Goal: Task Accomplishment & Management: Complete application form

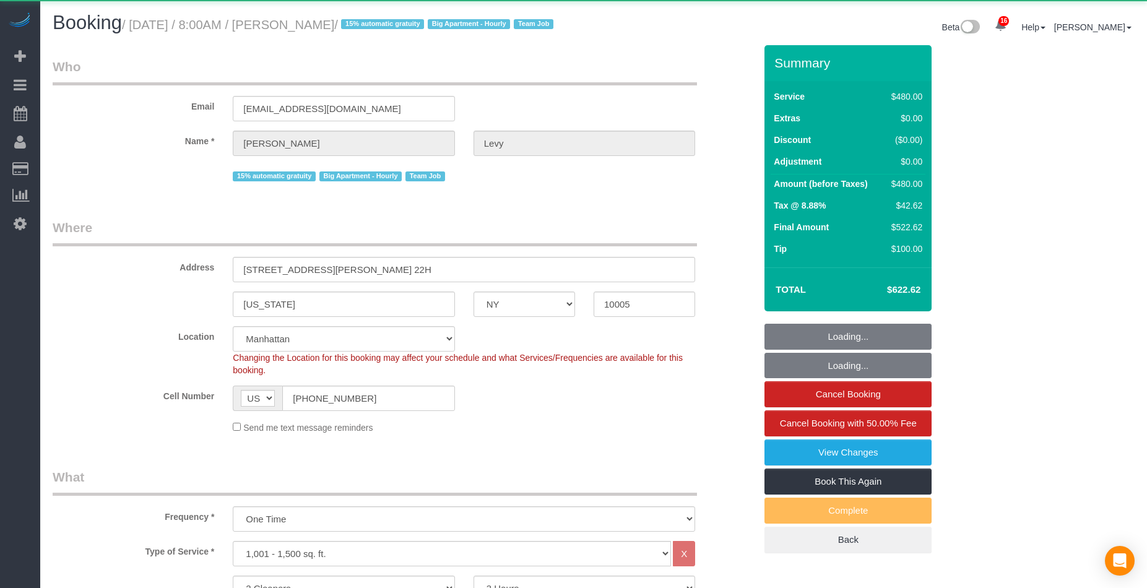
select select "NY"
select select "2"
select select "180"
select select "object:872"
select select "string:stripe-pm_1MMEdW4VGloSiKo7QQMpEVSs"
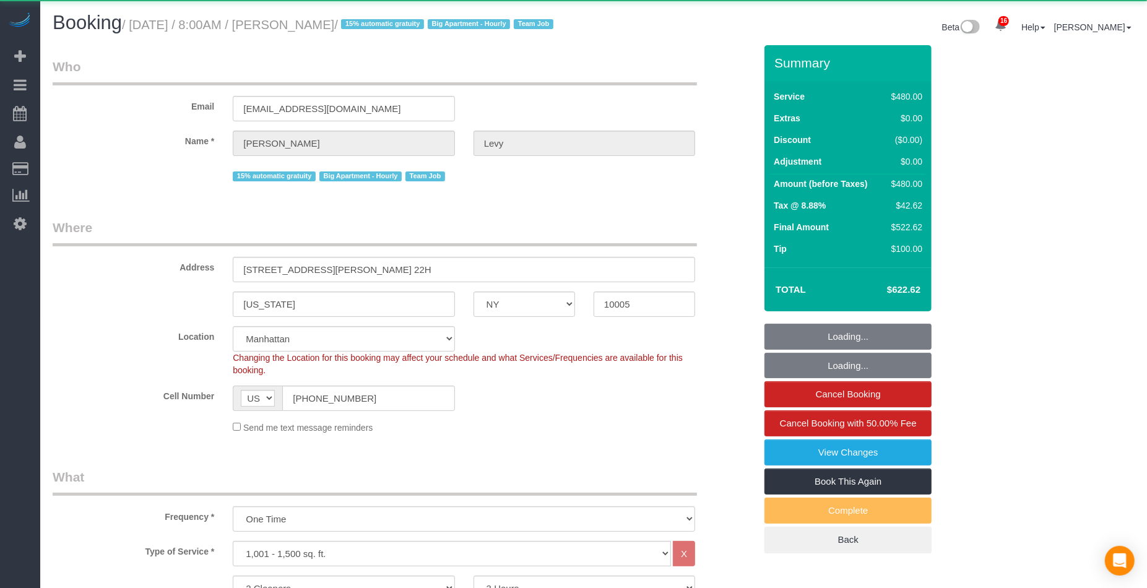
select select "spot1"
select select "number:56"
select select "number:75"
select select "number:15"
select select "number:6"
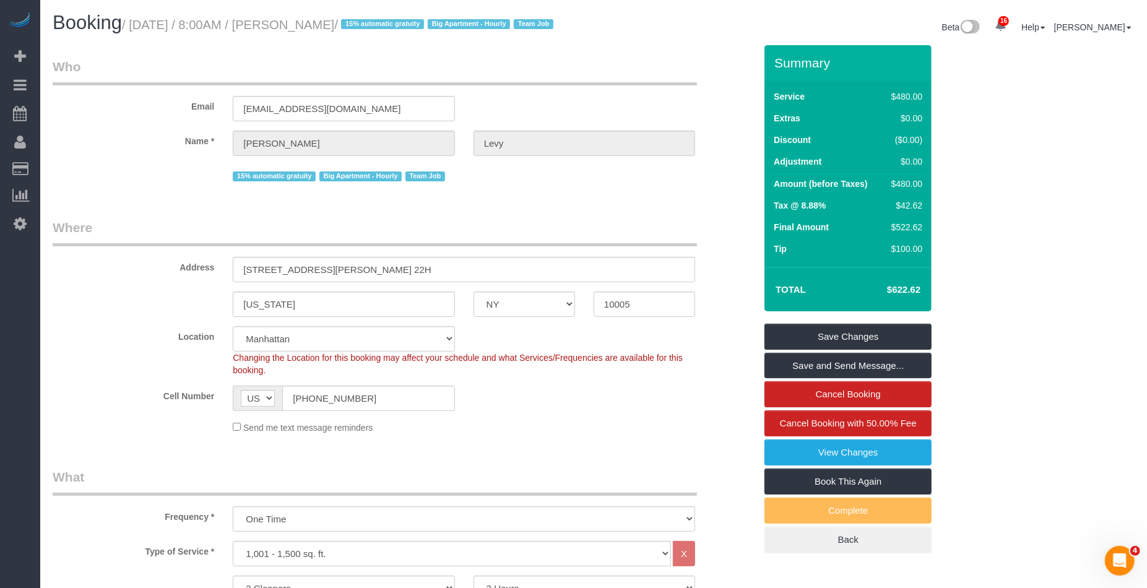
scroll to position [1376, 0]
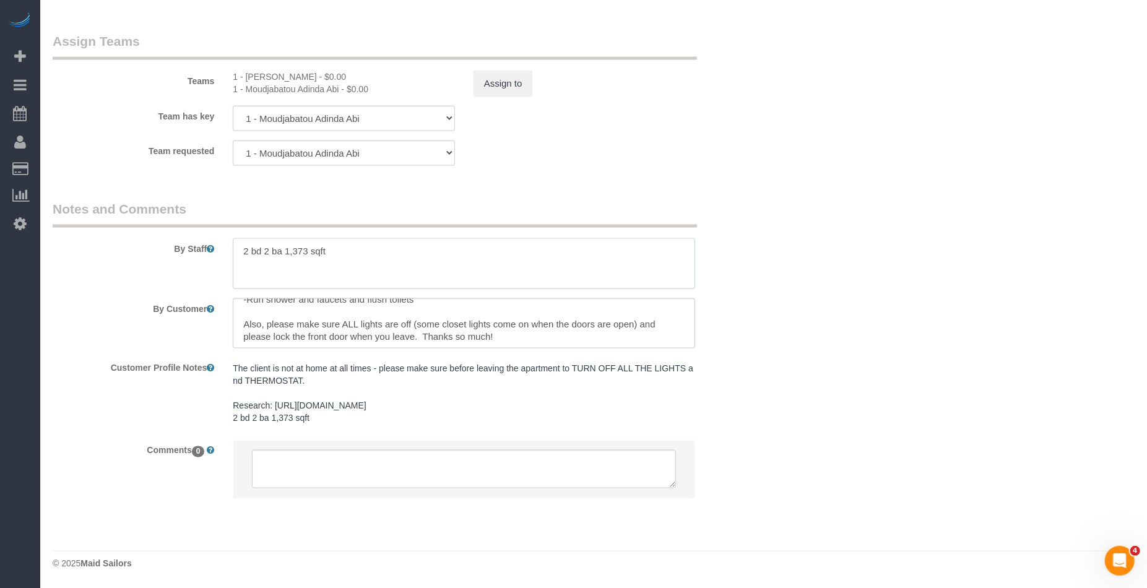
click at [286, 266] on textarea at bounding box center [464, 263] width 462 height 51
drag, startPoint x: 369, startPoint y: 248, endPoint x: 336, endPoint y: 250, distance: 32.9
click at [336, 250] on textarea "To enrich screen reader interactions, please activate Accessibility in Grammarl…" at bounding box center [464, 263] width 462 height 51
drag, startPoint x: 324, startPoint y: 252, endPoint x: 230, endPoint y: 239, distance: 95.6
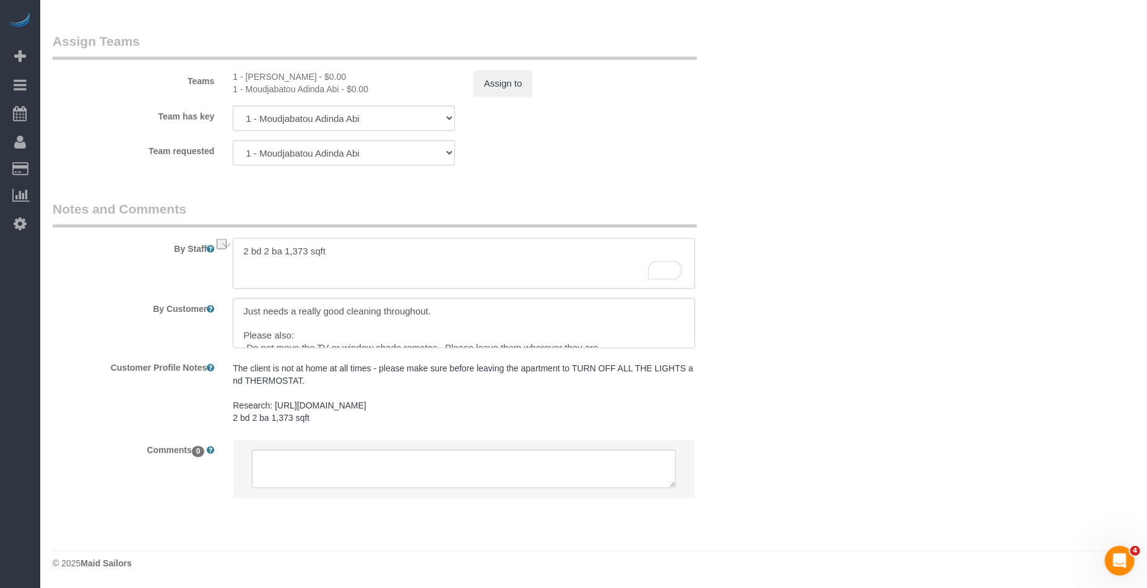
click at [230, 240] on div at bounding box center [464, 263] width 481 height 51
click at [240, 309] on textarea at bounding box center [464, 323] width 462 height 51
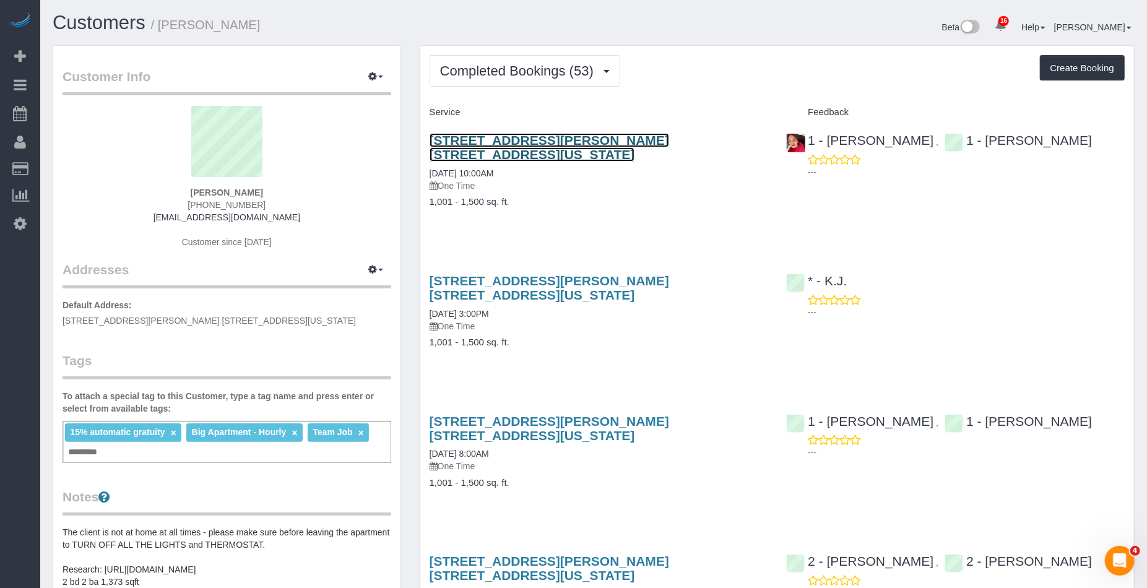
click at [592, 144] on link "15 William Street, Apt. 22h, New York, NY 10005" at bounding box center [550, 147] width 240 height 28
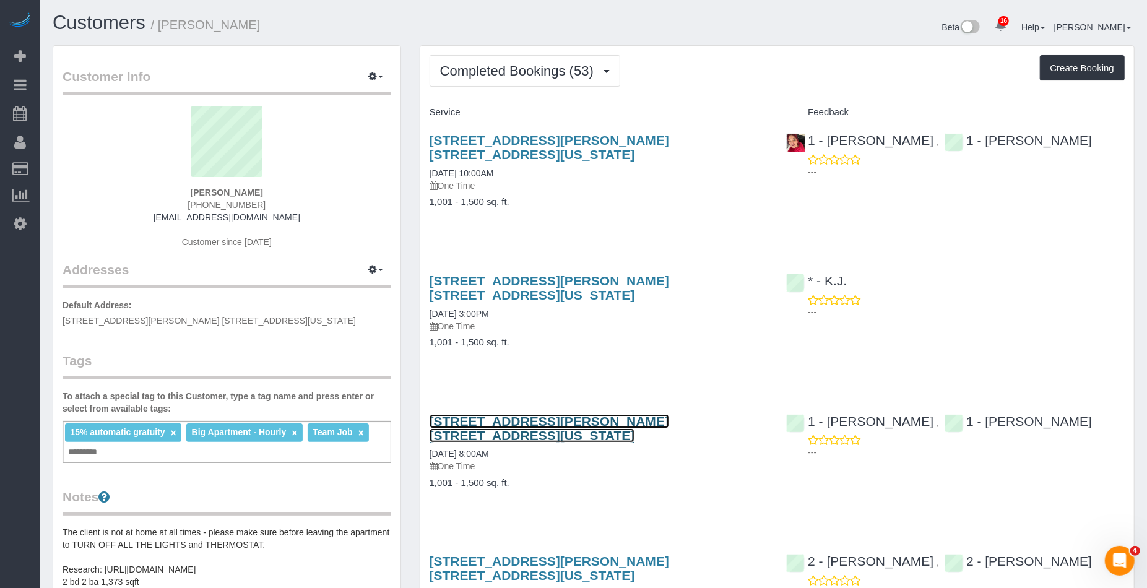
click at [531, 414] on link "15 William Street, Apt. 22h, New York, NY 10005" at bounding box center [550, 428] width 240 height 28
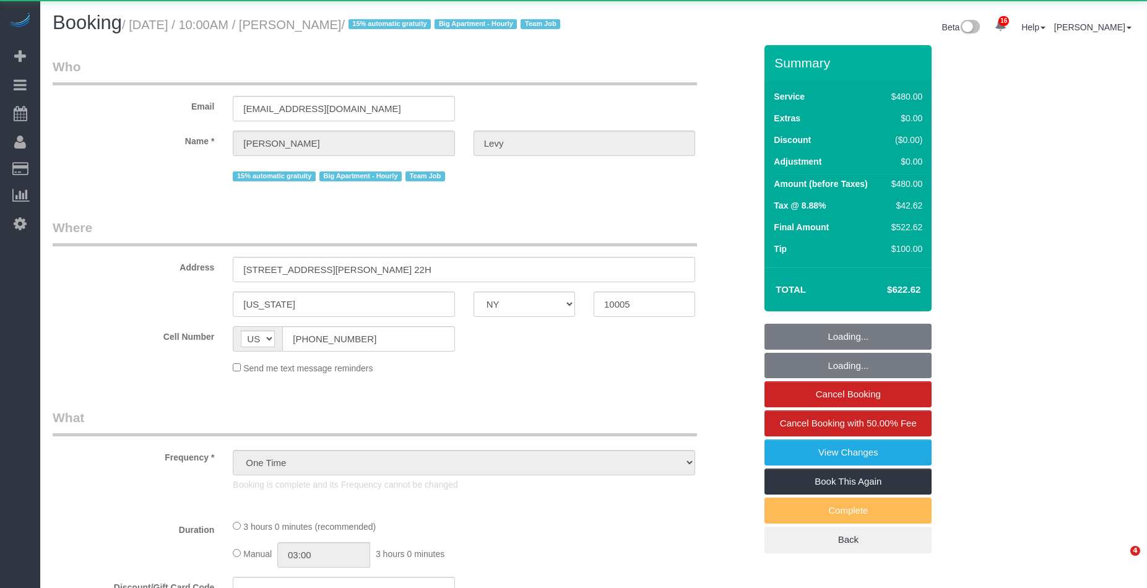
select select "NY"
select select "string:stripe-pm_1MMEdW4VGloSiKo7QQMpEVSs"
select select "2"
select select "180"
select select "spot1"
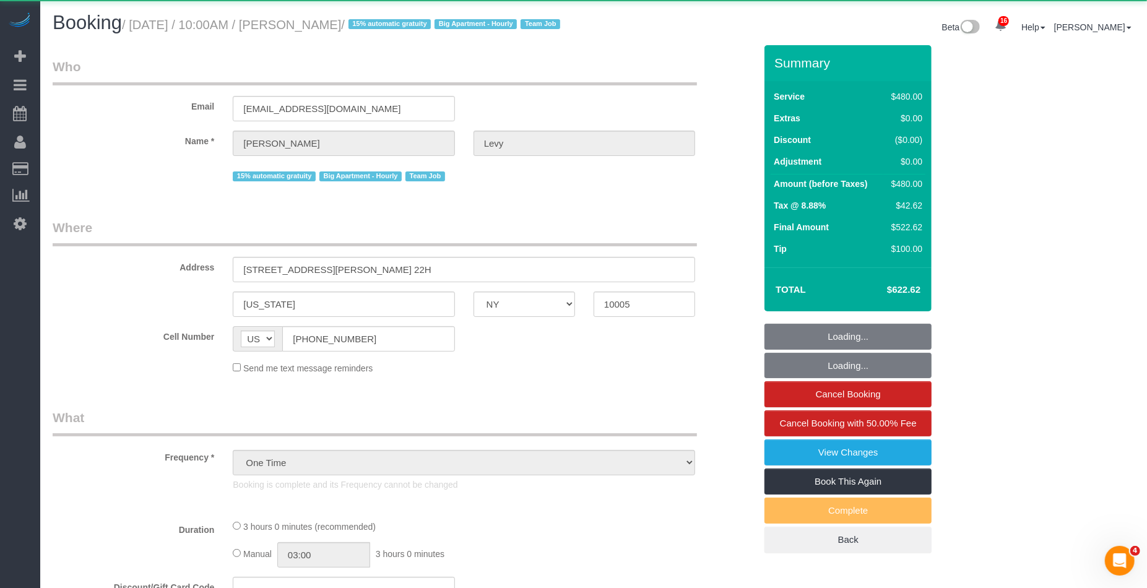
select select "number:56"
select select "number:75"
select select "number:15"
select select "number:6"
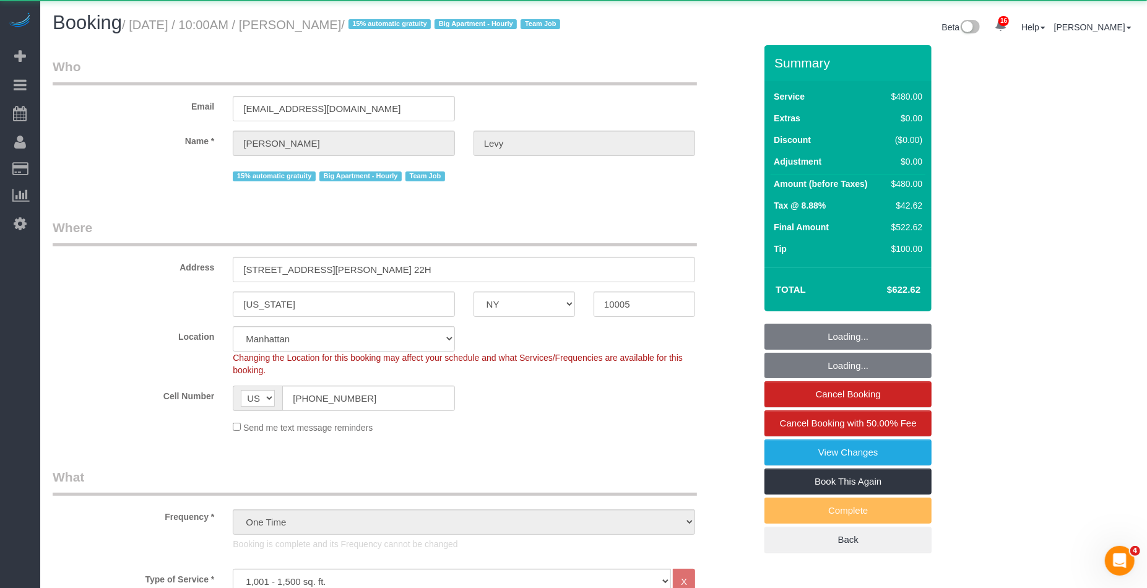
select select "object:1024"
select select "spot6"
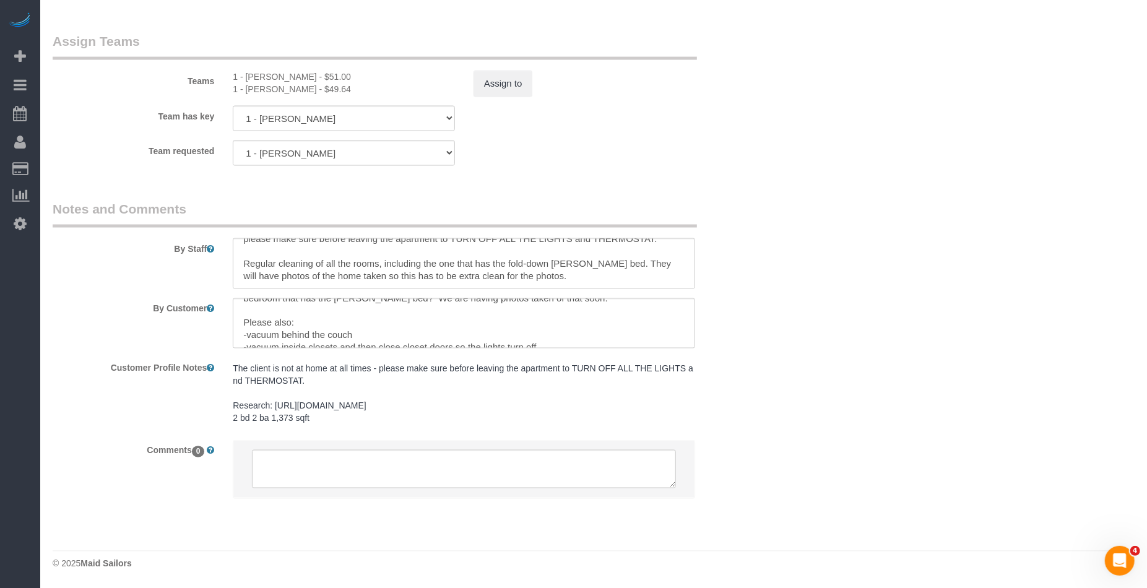
scroll to position [60, 0]
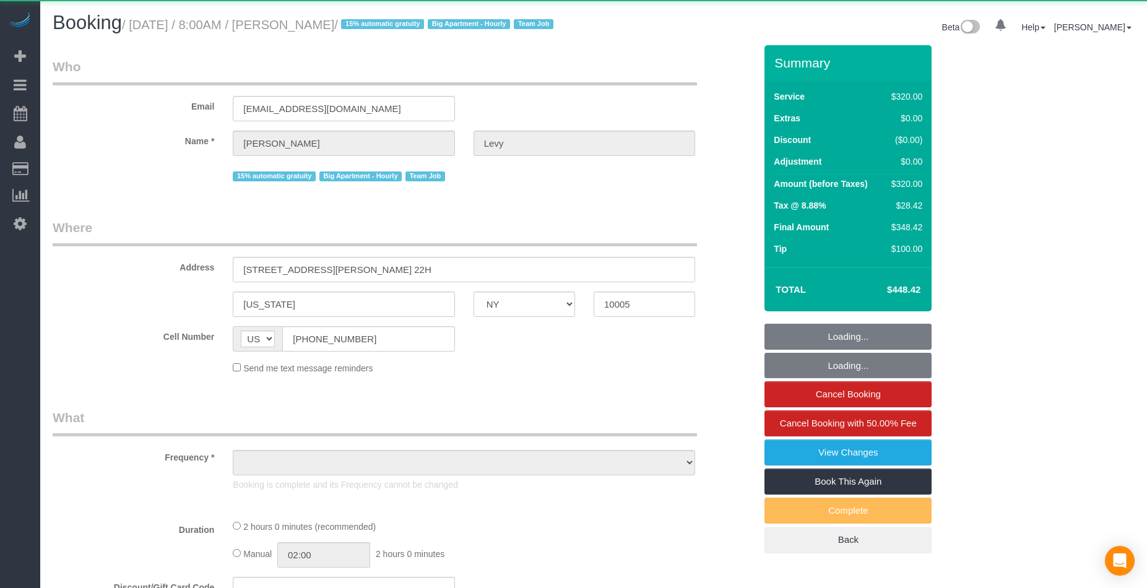
select select "NY"
select select "object:1454"
select select "2"
select select "spot1"
select select "number:56"
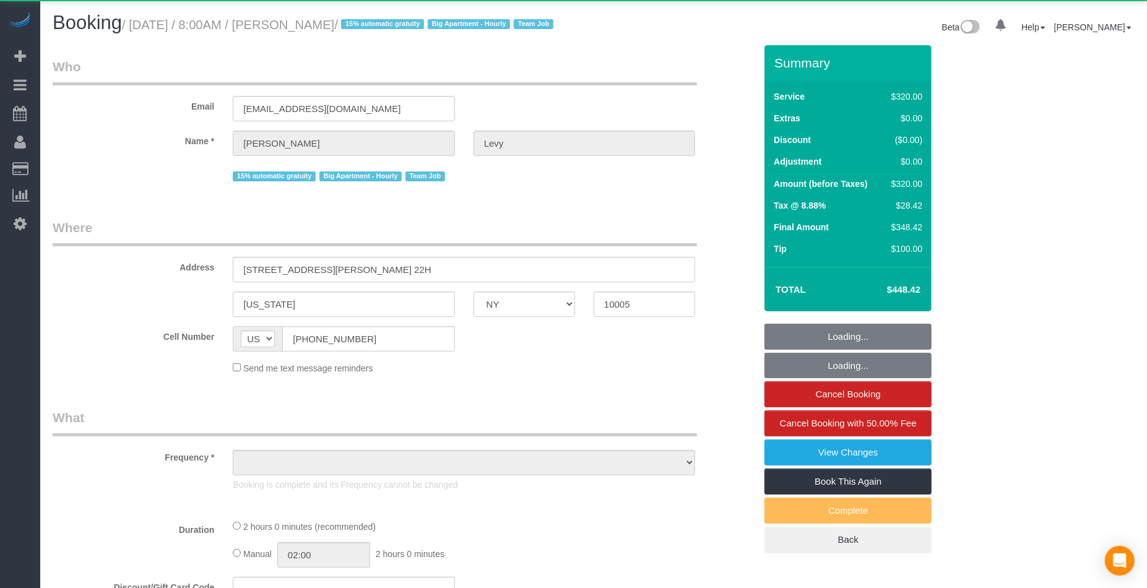
select select "number:75"
select select "number:15"
select select "number:6"
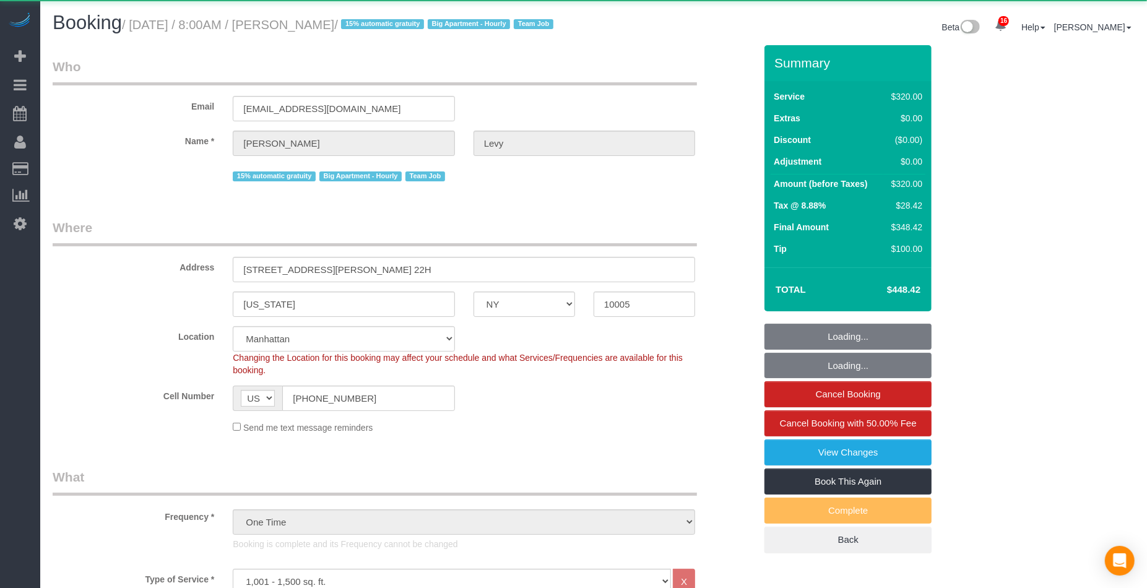
select select "string:stripe-pm_1MMEdW4VGloSiKo7QQMpEVSs"
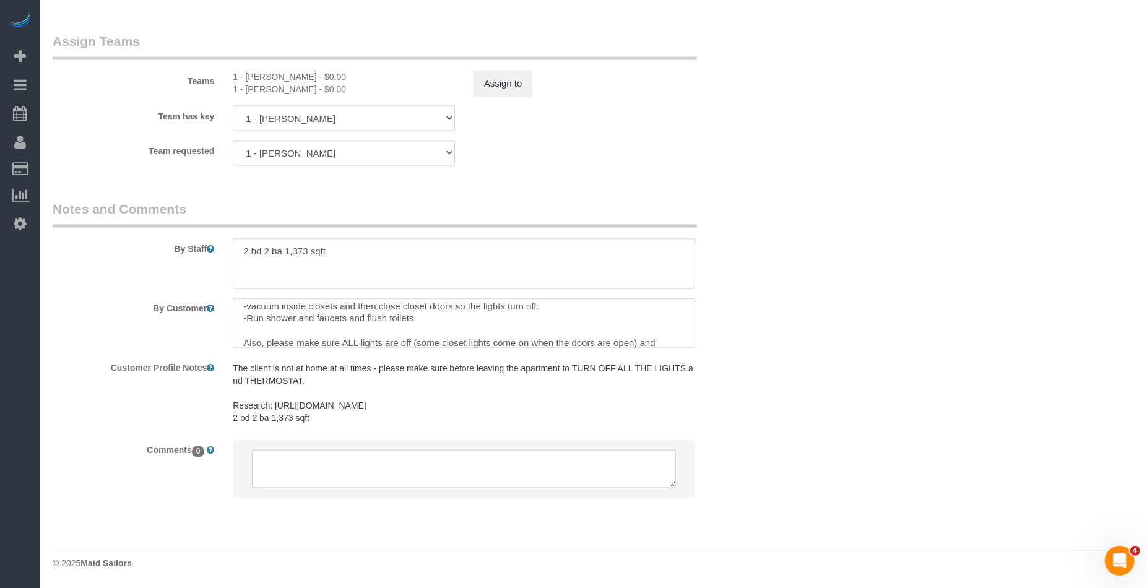
scroll to position [73, 0]
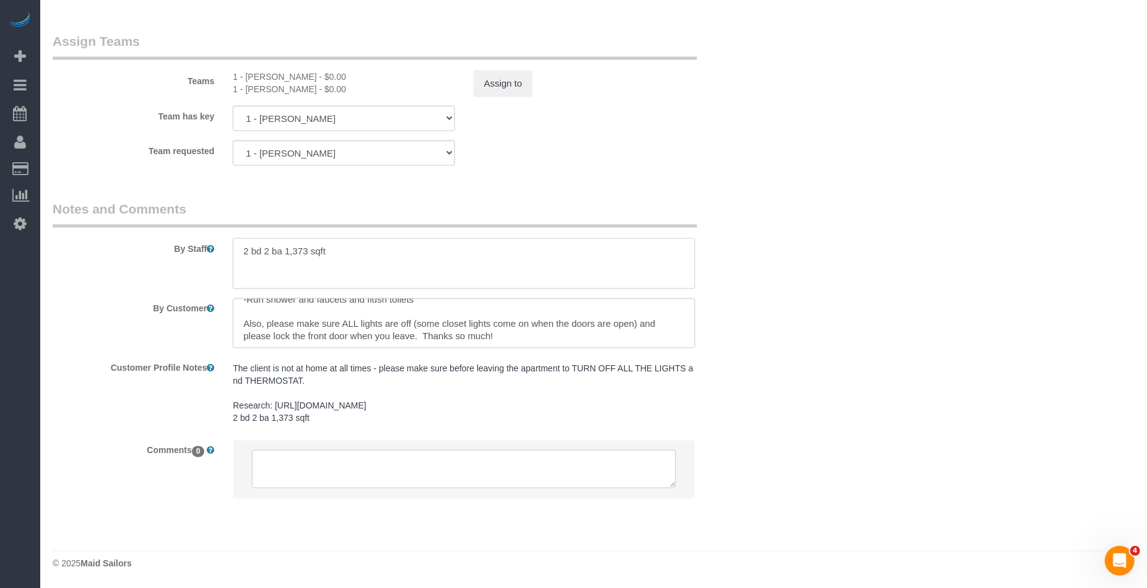
click at [369, 259] on textarea at bounding box center [464, 263] width 462 height 51
drag, startPoint x: 373, startPoint y: 251, endPoint x: 169, endPoint y: 241, distance: 203.9
click at [170, 242] on div "By Staff" at bounding box center [403, 244] width 721 height 89
